Goal: Task Accomplishment & Management: Use online tool/utility

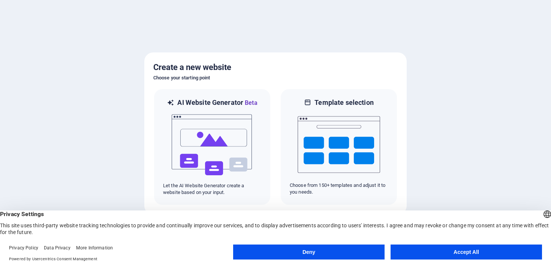
click at [446, 250] on button "Accept All" at bounding box center [465, 252] width 151 height 15
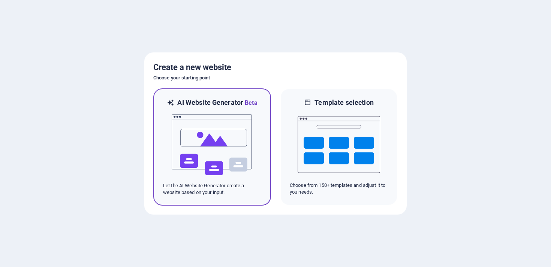
click at [237, 133] on img at bounding box center [212, 145] width 82 height 75
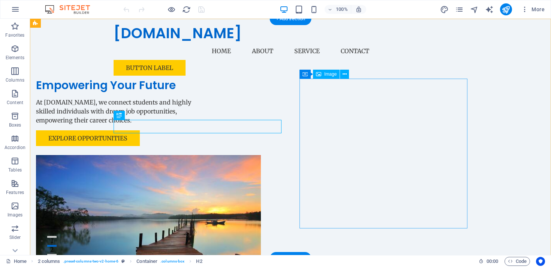
click at [204, 155] on figure at bounding box center [120, 230] width 168 height 150
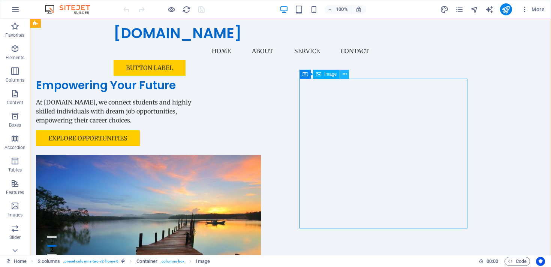
click at [343, 74] on icon at bounding box center [344, 74] width 4 height 8
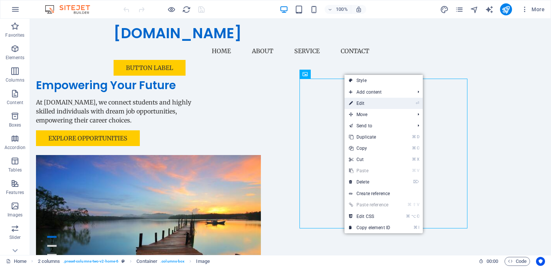
click at [377, 104] on link "⏎ Edit" at bounding box center [369, 103] width 50 height 11
select select "px"
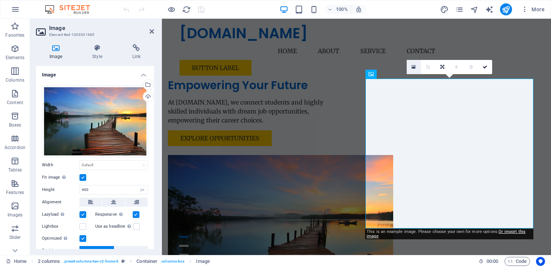
click at [412, 66] on icon at bounding box center [413, 66] width 4 height 5
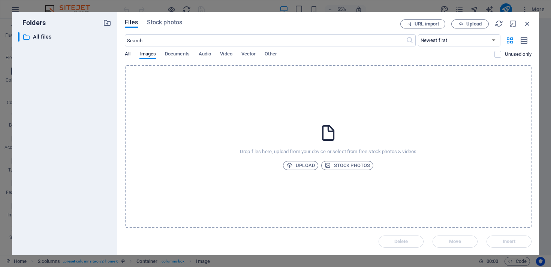
click at [127, 55] on span "All" at bounding box center [128, 54] width 6 height 10
click at [339, 166] on span "Stock photos" at bounding box center [346, 165] width 45 height 9
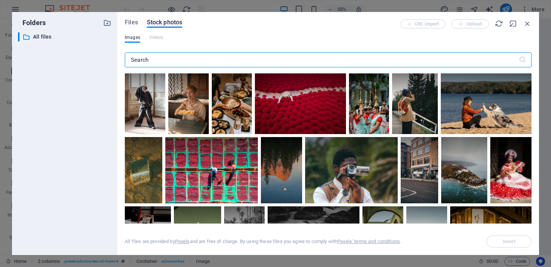
click at [261, 58] on input "text" at bounding box center [322, 59] width 394 height 15
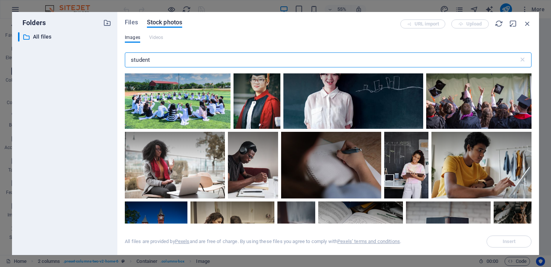
scroll to position [424, 0]
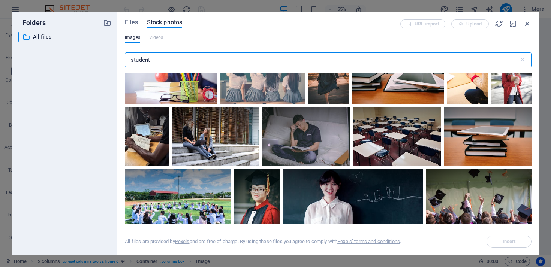
click at [263, 59] on input "student" at bounding box center [322, 59] width 394 height 15
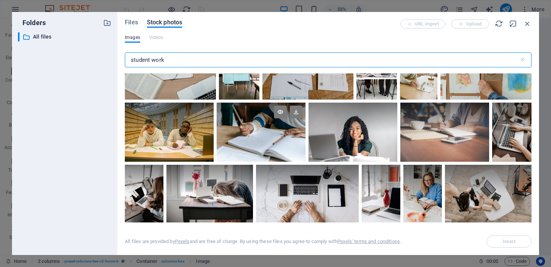
scroll to position [39, 0]
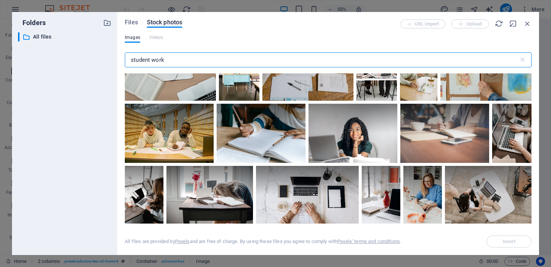
click at [135, 62] on input "student work" at bounding box center [322, 59] width 394 height 15
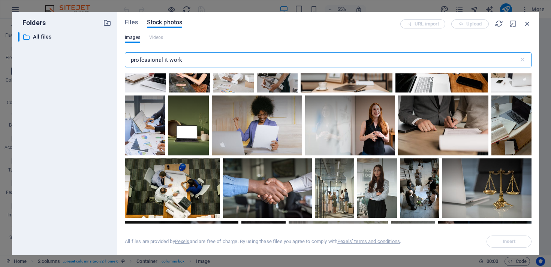
scroll to position [2623, 0]
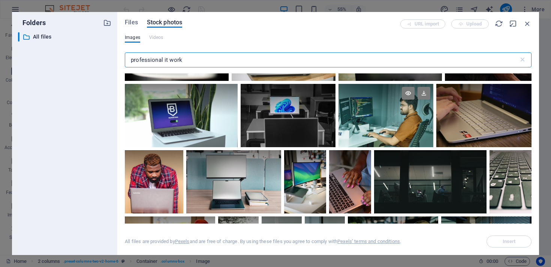
type input "professional it work"
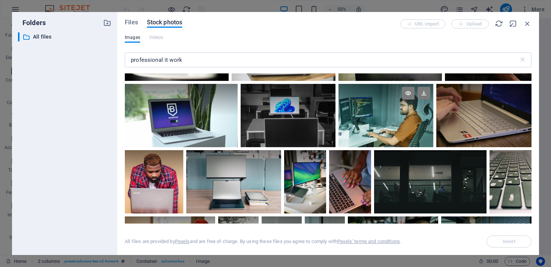
click at [386, 108] on div at bounding box center [385, 115] width 95 height 63
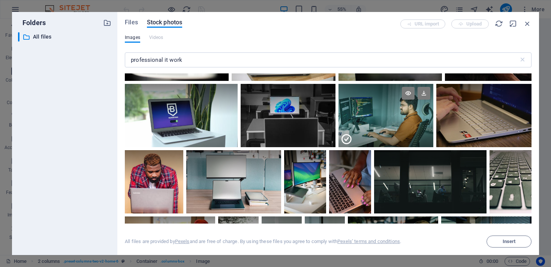
click at [382, 116] on div at bounding box center [385, 132] width 95 height 32
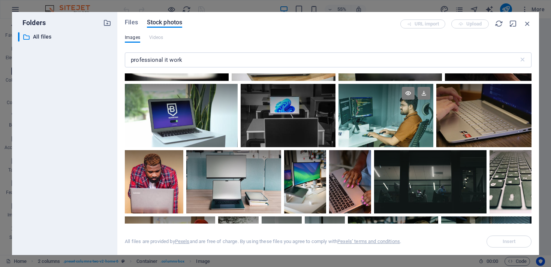
click at [382, 114] on div at bounding box center [385, 115] width 95 height 63
click at [377, 117] on div at bounding box center [385, 115] width 95 height 63
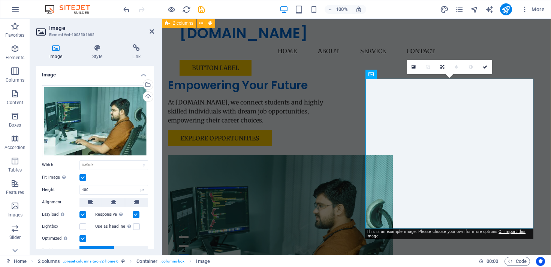
click at [531, 55] on div "Empowering Your Future At [DOMAIN_NAME], we connect students and highly skilled…" at bounding box center [356, 177] width 389 height 316
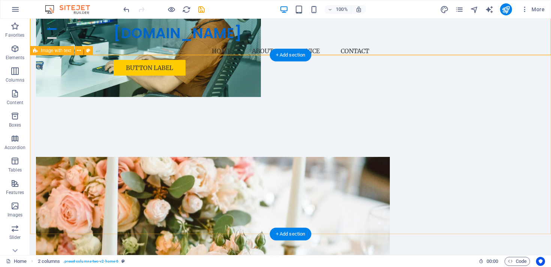
scroll to position [212, 0]
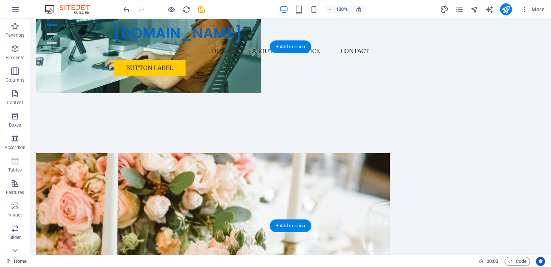
click at [243, 153] on figure at bounding box center [213, 212] width 354 height 119
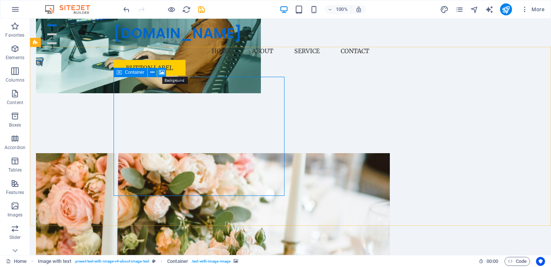
click at [161, 72] on icon at bounding box center [162, 73] width 6 height 8
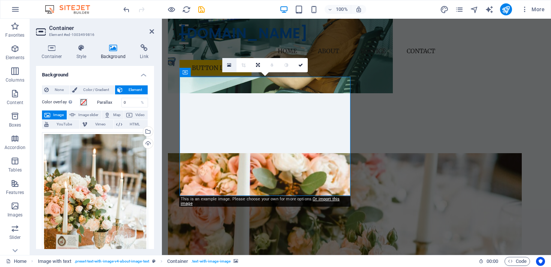
click at [229, 66] on icon at bounding box center [229, 65] width 4 height 5
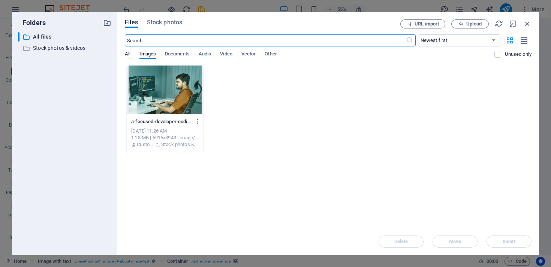
click at [126, 55] on span "All" at bounding box center [128, 54] width 6 height 10
click at [127, 55] on span "All" at bounding box center [128, 54] width 6 height 10
click at [228, 41] on input "text" at bounding box center [265, 40] width 281 height 12
click at [156, 22] on span "Stock photos" at bounding box center [164, 22] width 35 height 9
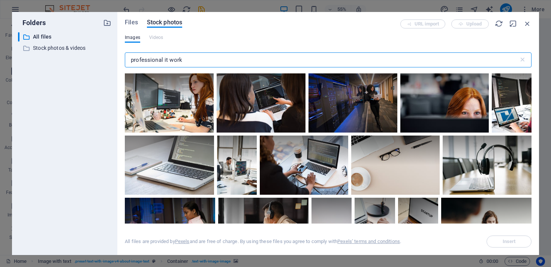
click at [179, 59] on input "professional it work" at bounding box center [322, 59] width 394 height 15
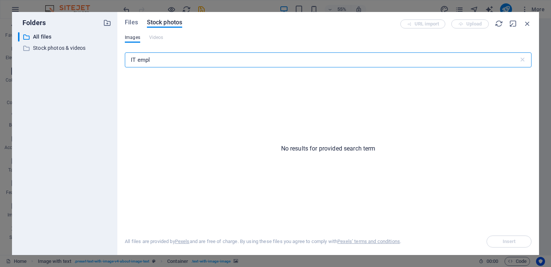
click at [154, 61] on input "IT empl" at bounding box center [322, 59] width 394 height 15
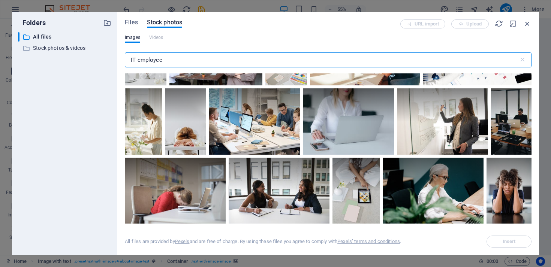
scroll to position [709, 0]
type input "IT employee"
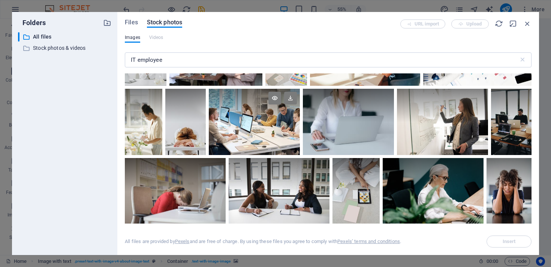
click at [247, 119] on div at bounding box center [254, 122] width 91 height 66
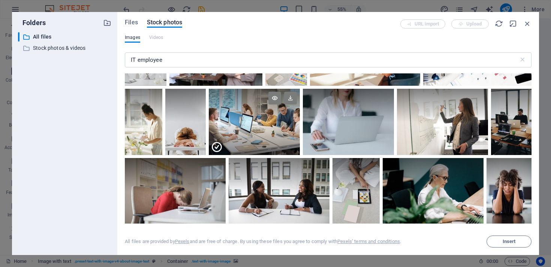
click at [247, 122] on div at bounding box center [254, 138] width 91 height 33
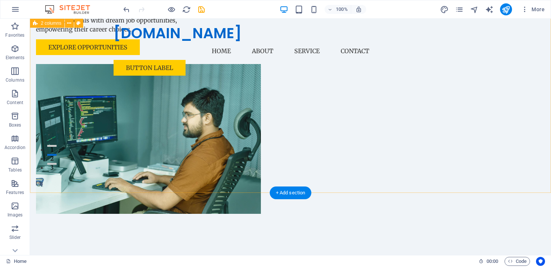
scroll to position [0, 0]
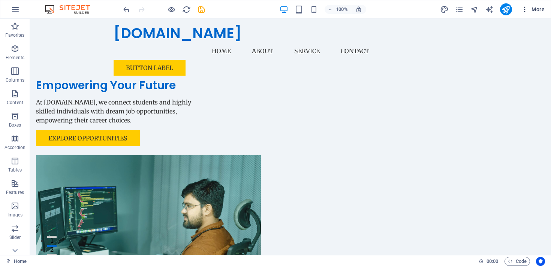
click at [536, 9] on span "More" at bounding box center [533, 9] width 24 height 7
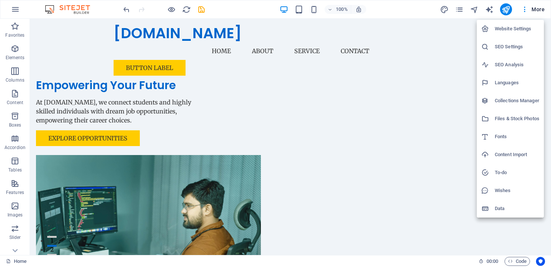
click at [512, 8] on div at bounding box center [275, 133] width 551 height 267
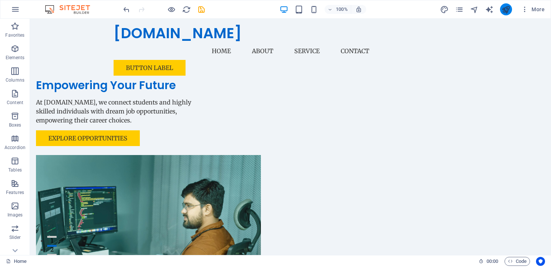
click at [506, 9] on icon "publish" at bounding box center [505, 9] width 9 height 9
checkbox input "false"
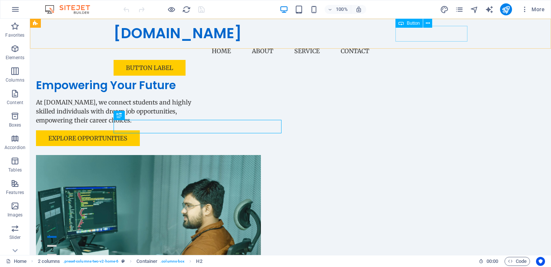
click at [430, 60] on div "Button label" at bounding box center [290, 68] width 354 height 16
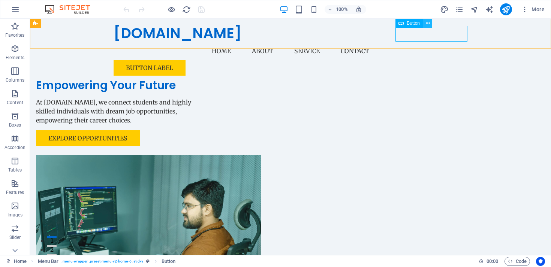
click at [427, 22] on icon at bounding box center [428, 23] width 4 height 8
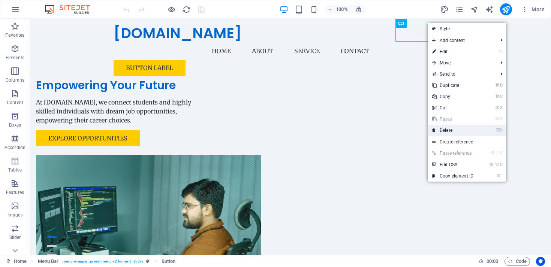
click at [457, 132] on link "⌦ Delete" at bounding box center [452, 130] width 50 height 11
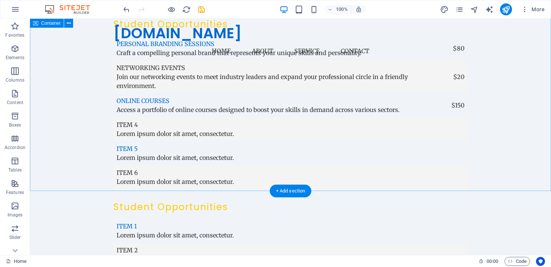
scroll to position [1993, 0]
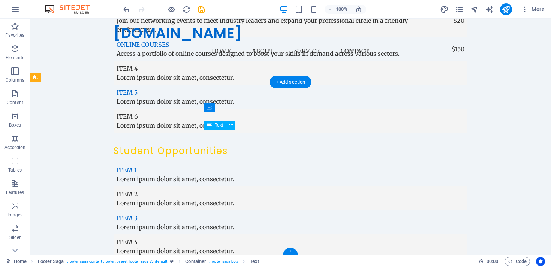
drag, startPoint x: 226, startPoint y: 163, endPoint x: 210, endPoint y: 147, distance: 22.5
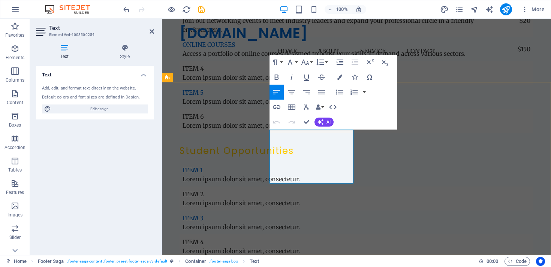
drag, startPoint x: 296, startPoint y: 161, endPoint x: 269, endPoint y: 134, distance: 38.1
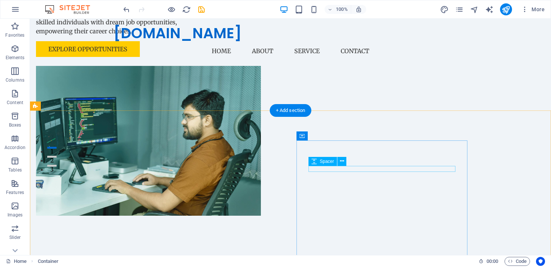
scroll to position [0, 0]
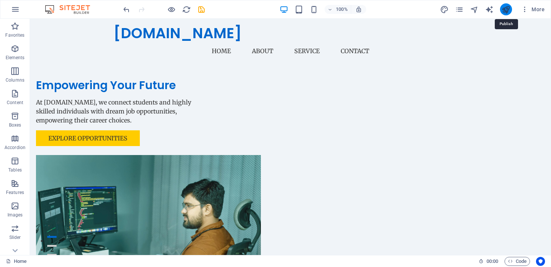
click at [506, 12] on icon "publish" at bounding box center [505, 9] width 9 height 9
checkbox input "false"
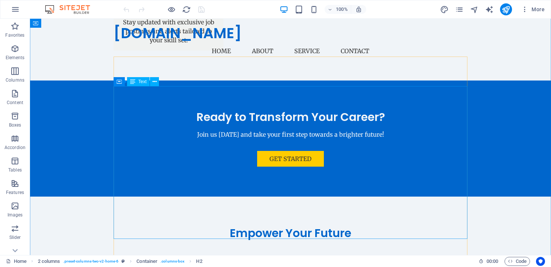
scroll to position [1276, 0]
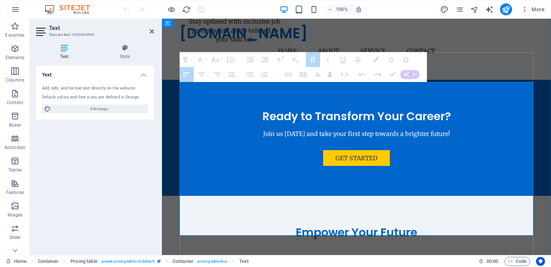
drag, startPoint x: 182, startPoint y: 169, endPoint x: 289, endPoint y: 227, distance: 121.8
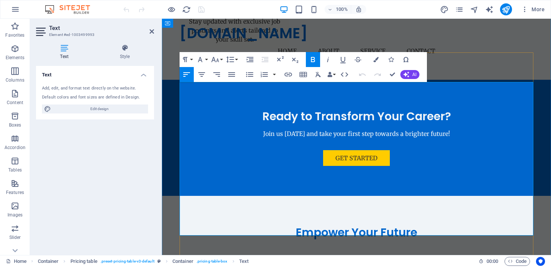
drag, startPoint x: 305, startPoint y: 227, endPoint x: 204, endPoint y: 212, distance: 102.6
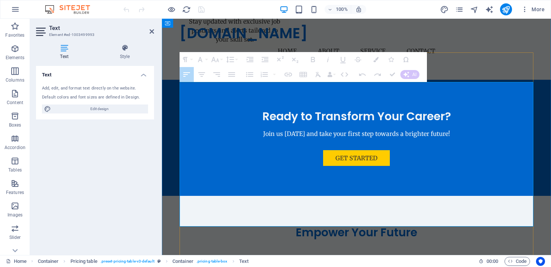
drag, startPoint x: 303, startPoint y: 204, endPoint x: 182, endPoint y: 170, distance: 125.7
drag, startPoint x: 182, startPoint y: 170, endPoint x: 298, endPoint y: 205, distance: 121.1
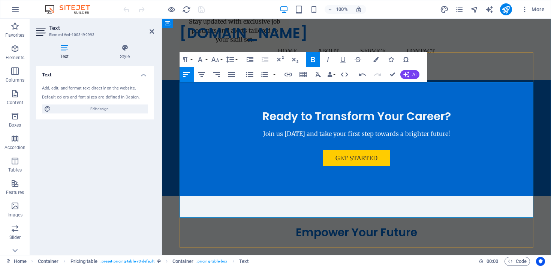
drag, startPoint x: 303, startPoint y: 181, endPoint x: 236, endPoint y: 175, distance: 67.3
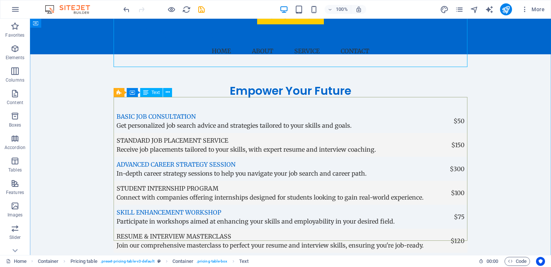
scroll to position [1416, 0]
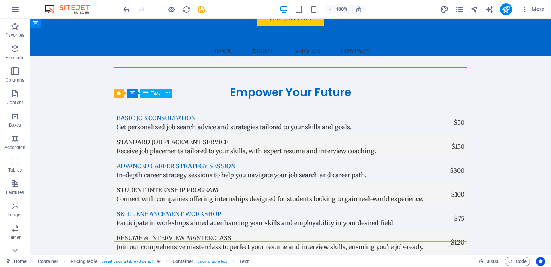
click at [153, 92] on span "Text" at bounding box center [155, 93] width 8 height 4
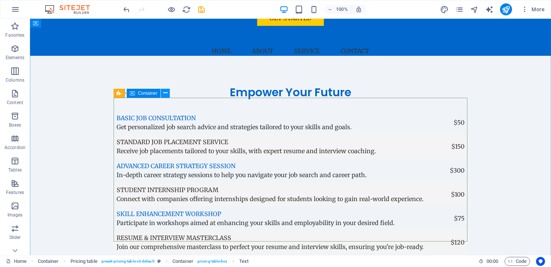
click at [166, 93] on icon at bounding box center [165, 93] width 4 height 8
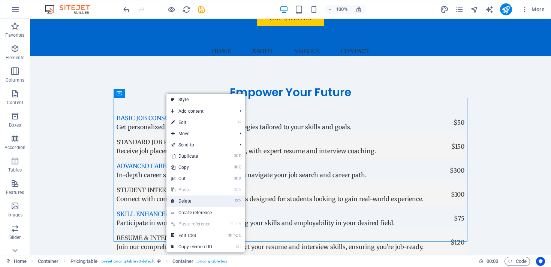
click at [194, 200] on link "⌦ Delete" at bounding box center [191, 201] width 50 height 11
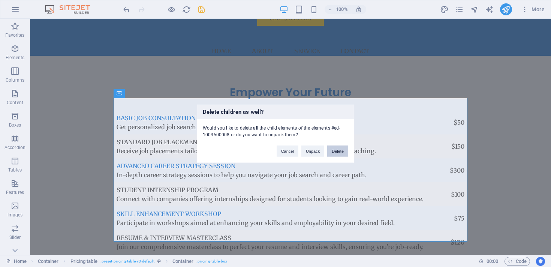
click at [335, 152] on button "Delete" at bounding box center [337, 150] width 21 height 11
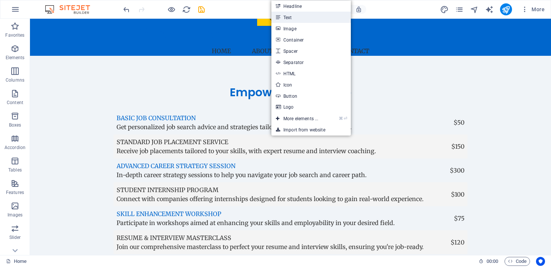
click at [303, 19] on link "Text" at bounding box center [310, 17] width 79 height 11
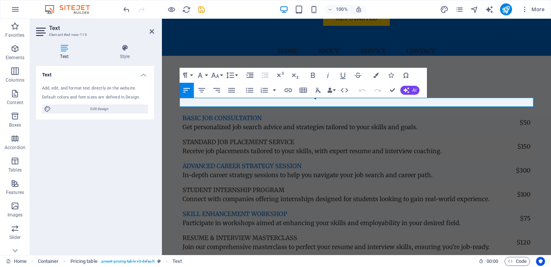
click at [158, 103] on div "Text Style Text Add, edit, and format text directly on the website. Default col…" at bounding box center [95, 146] width 130 height 217
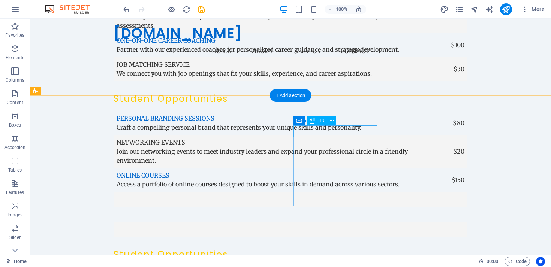
scroll to position [1876, 0]
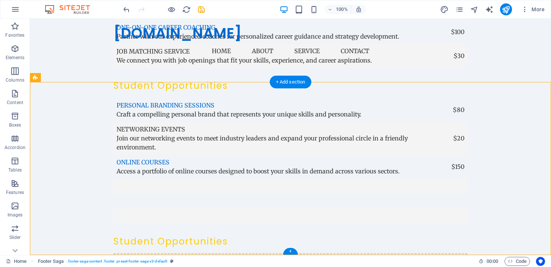
drag, startPoint x: 443, startPoint y: 170, endPoint x: 396, endPoint y: 106, distance: 79.6
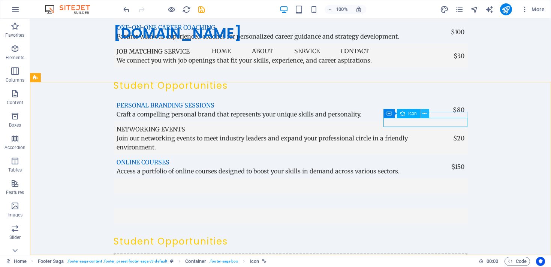
click at [425, 113] on icon at bounding box center [424, 114] width 4 height 8
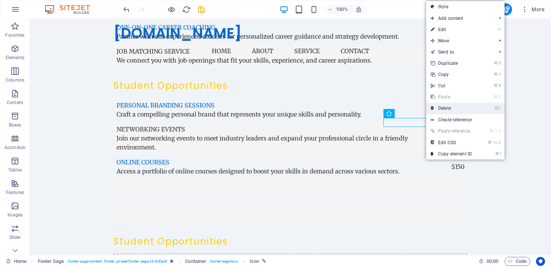
click at [448, 107] on link "⌦ Delete" at bounding box center [451, 108] width 50 height 11
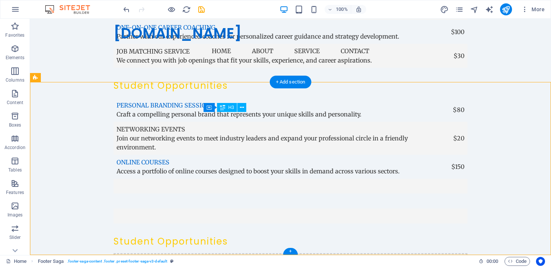
drag, startPoint x: 214, startPoint y: 119, endPoint x: 224, endPoint y: 119, distance: 10.1
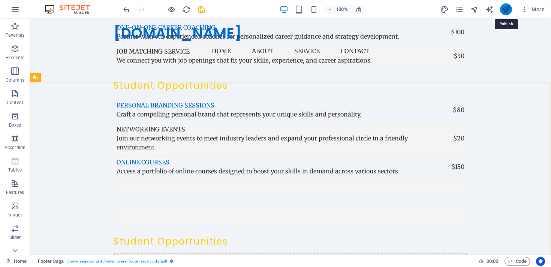
click at [510, 7] on icon "publish" at bounding box center [505, 9] width 9 height 9
checkbox input "false"
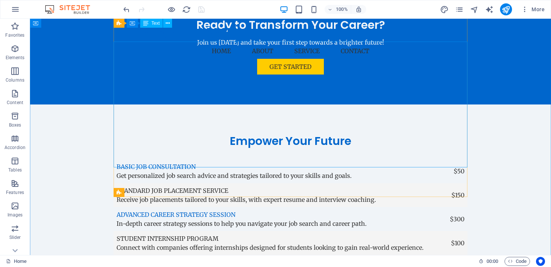
scroll to position [1244, 0]
